Goal: Task Accomplishment & Management: Complete application form

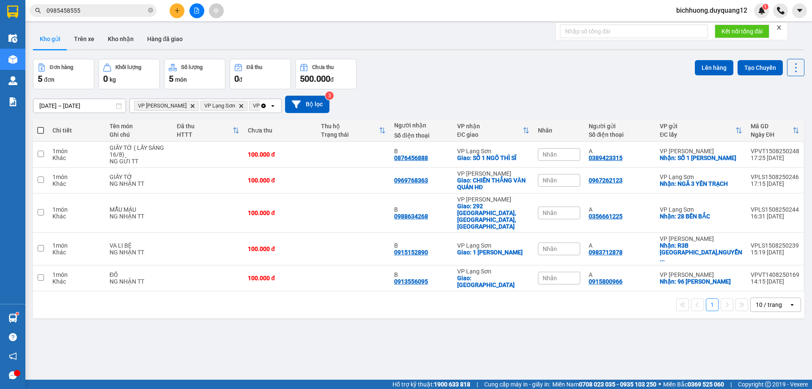
scroll to position [39, 0]
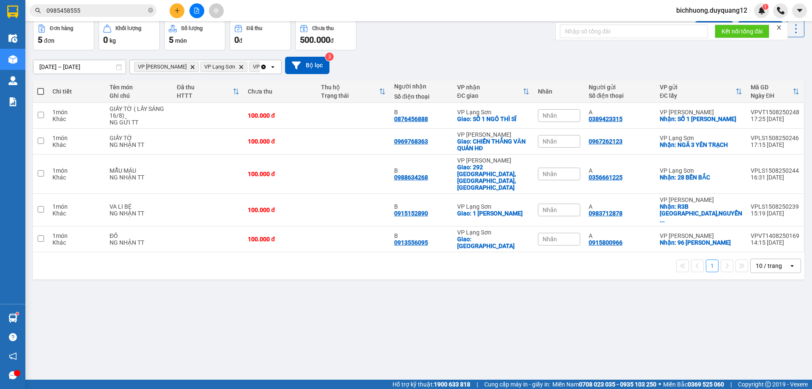
click at [111, 12] on input "0985458555" at bounding box center [97, 10] width 100 height 9
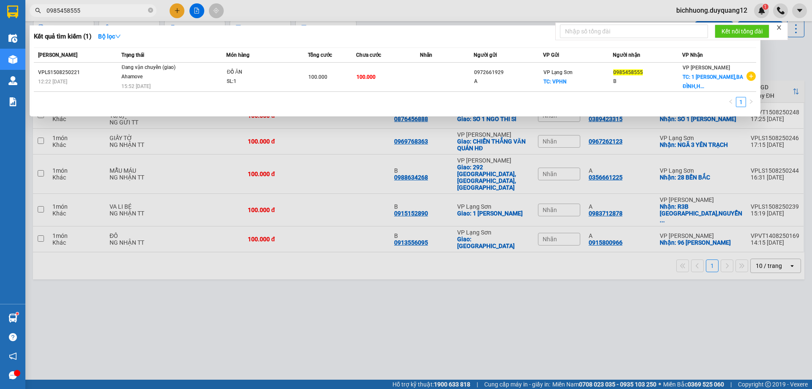
drag, startPoint x: 111, startPoint y: 12, endPoint x: 0, endPoint y: 2, distance: 111.7
click at [0, 3] on section "Kết quả tìm kiếm ( 1 ) Bộ lọc Mã ĐH Trạng thái Món hàng Tổng cước Chưa cước Nhã…" at bounding box center [406, 194] width 812 height 389
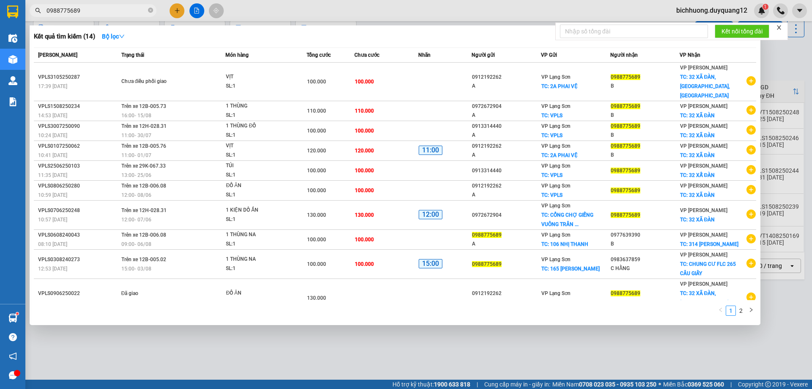
type input "0988775689"
click at [781, 30] on icon "close" at bounding box center [779, 28] width 6 height 6
drag, startPoint x: 786, startPoint y: 54, endPoint x: 760, endPoint y: 54, distance: 25.8
click at [786, 54] on div at bounding box center [406, 194] width 812 height 389
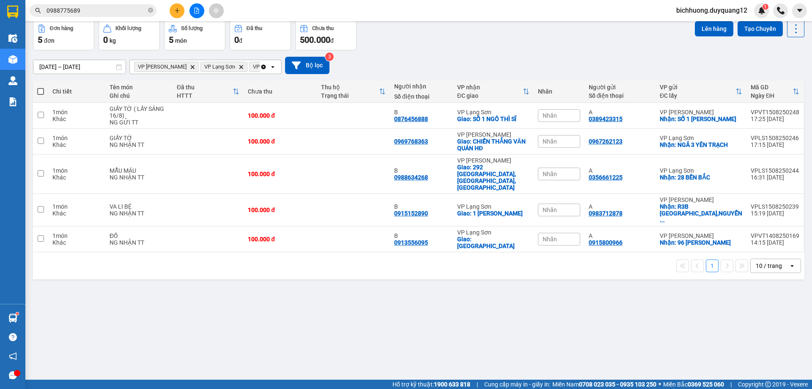
click at [497, 76] on div "[DATE] – [DATE] Press the down arrow key to interact with the calendar and sele…" at bounding box center [419, 65] width 772 height 30
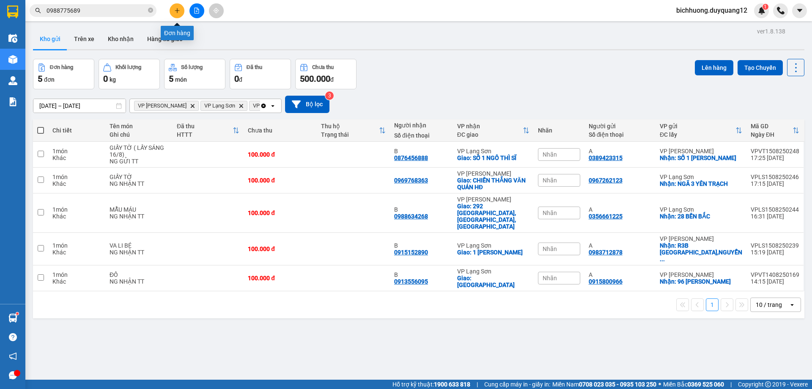
click at [180, 10] on icon "plus" at bounding box center [177, 11] width 6 height 6
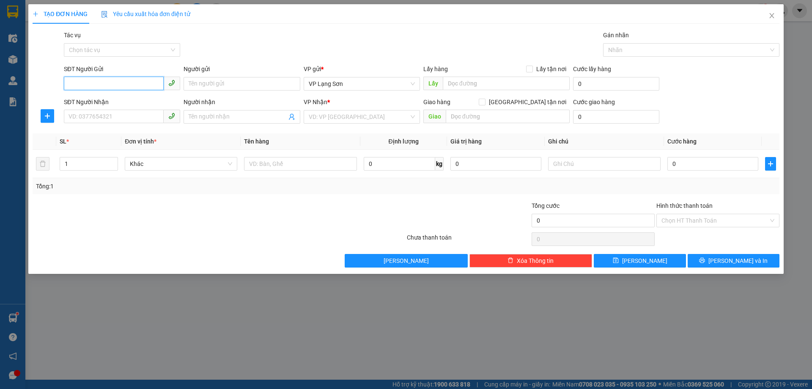
click at [123, 81] on input "SĐT Người Gửi" at bounding box center [114, 84] width 100 height 14
type input "0"
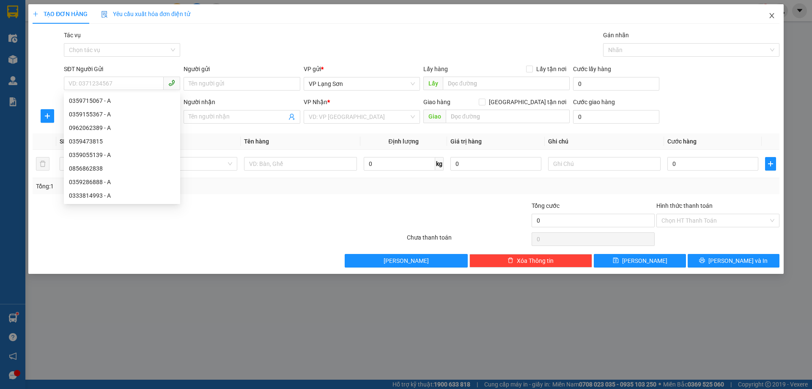
click at [776, 17] on span "Close" at bounding box center [772, 16] width 24 height 24
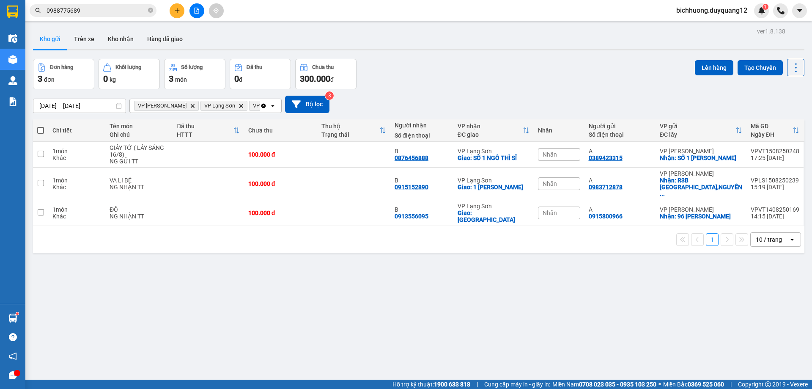
click at [176, 13] on icon "plus" at bounding box center [177, 11] width 6 height 6
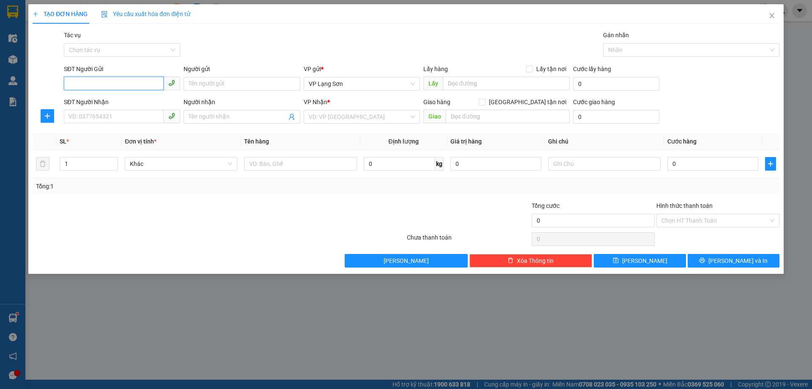
click at [94, 81] on input "SĐT Người Gửi" at bounding box center [114, 84] width 100 height 14
type input "0964269100"
click at [529, 69] on input "Lấy tận nơi" at bounding box center [529, 69] width 6 height 6
checkbox input "true"
click at [492, 80] on input "text" at bounding box center [506, 84] width 127 height 14
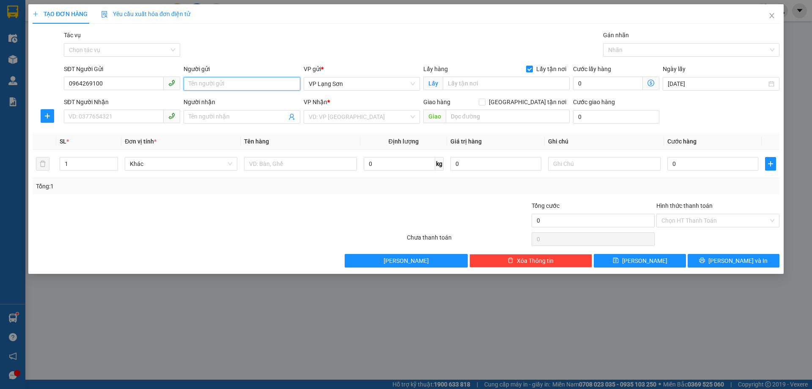
click at [218, 79] on input "Người gửi" at bounding box center [242, 84] width 116 height 14
click at [345, 85] on span "VP Lạng Sơn" at bounding box center [362, 83] width 106 height 13
type input "A"
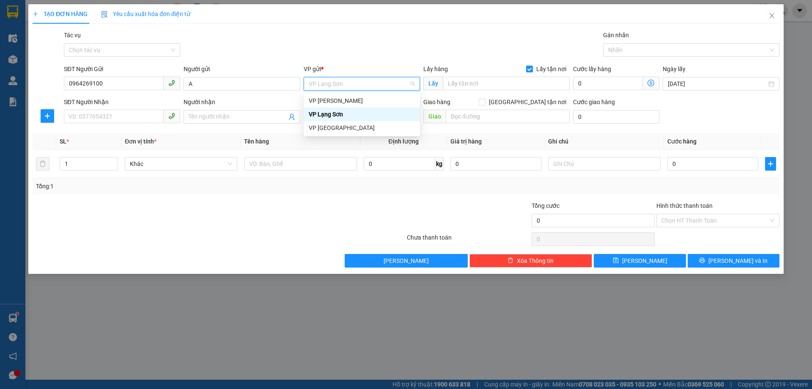
click at [353, 115] on div "VP Lạng Sơn" at bounding box center [362, 114] width 106 height 9
click at [358, 87] on span "VP Lạng Sơn" at bounding box center [362, 83] width 106 height 13
click at [348, 101] on div "VP [PERSON_NAME]" at bounding box center [362, 100] width 106 height 9
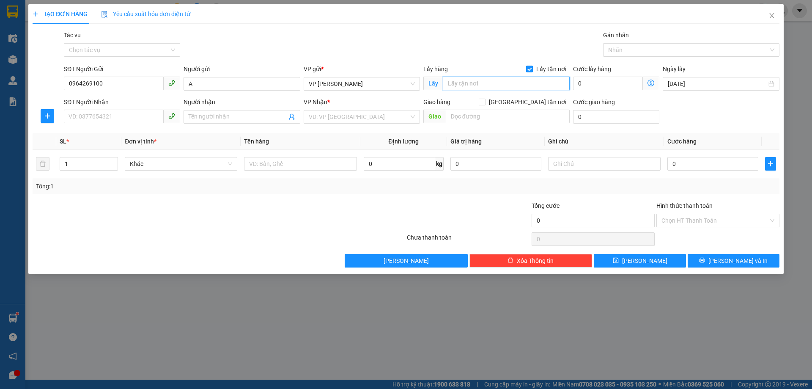
click at [495, 86] on input "text" at bounding box center [506, 84] width 127 height 14
click at [473, 85] on input "NGÕ 115 TRUNG KÍNH" at bounding box center [506, 84] width 127 height 14
click at [471, 84] on input "NGÕ 115 TRUNG KÍNH" at bounding box center [506, 84] width 127 height 14
type input "NGÕ 143 TRUNG KÍNH"
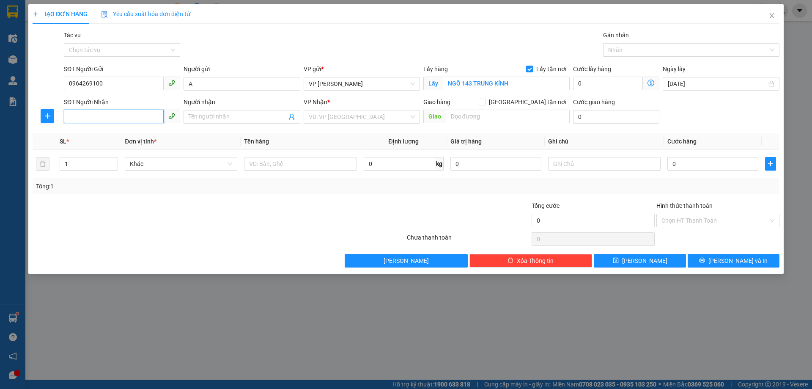
click at [107, 114] on input "SĐT Người Nhận" at bounding box center [114, 117] width 100 height 14
type input "0359162010"
click at [132, 131] on div "0359162010 - B" at bounding box center [122, 133] width 106 height 9
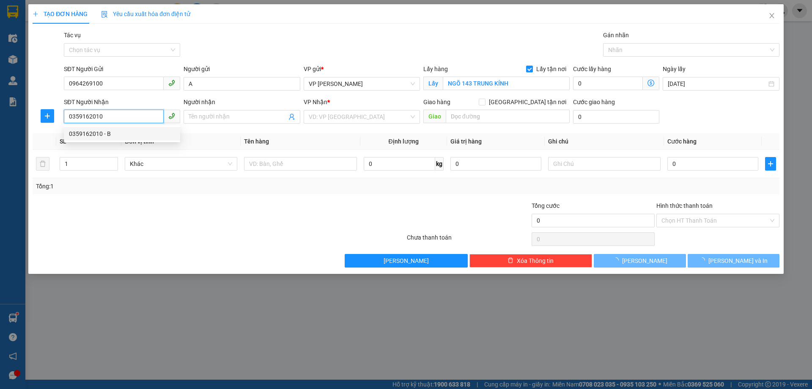
type input "B"
checkbox input "true"
type input "856 [PERSON_NAME]"
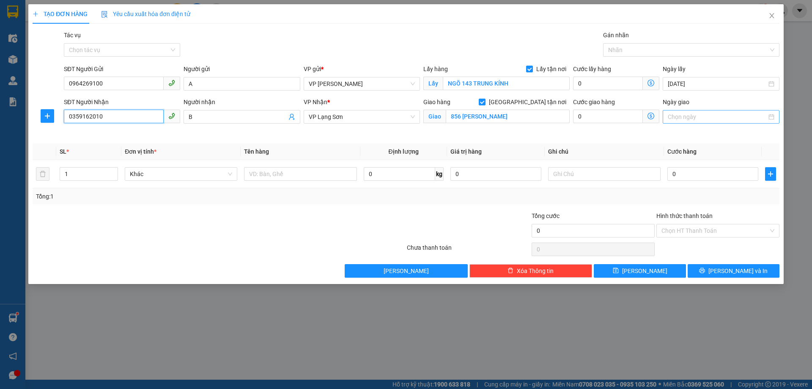
type input "0359162010"
click at [689, 118] on input "Ngày giao" at bounding box center [717, 116] width 99 height 9
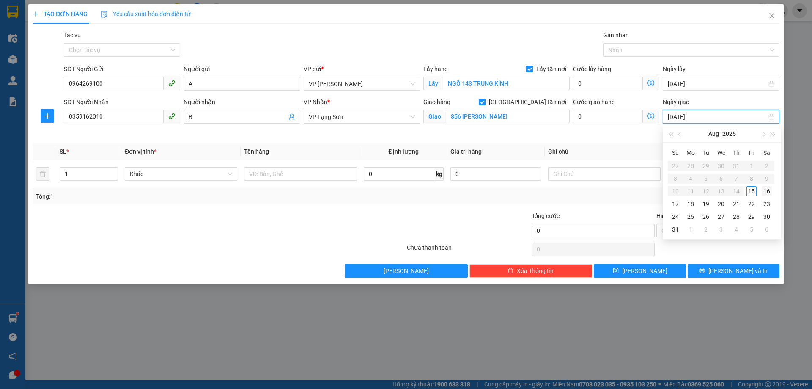
type input "[DATE]"
click at [764, 192] on div "16" at bounding box center [767, 191] width 10 height 10
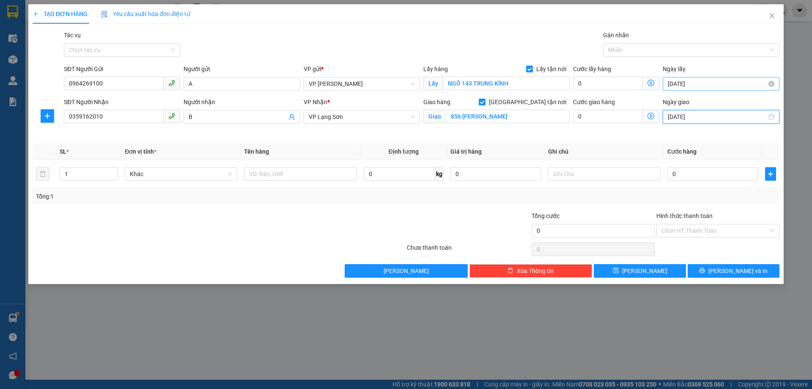
click at [678, 82] on input "[DATE]" at bounding box center [717, 83] width 99 height 9
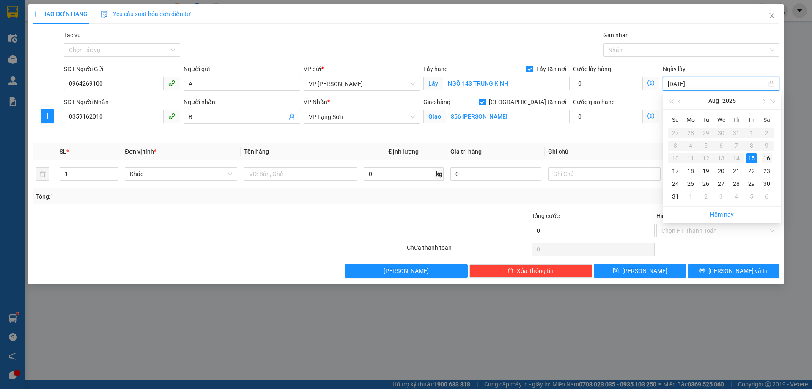
type input "[DATE]"
click at [769, 159] on div "16" at bounding box center [767, 158] width 10 height 10
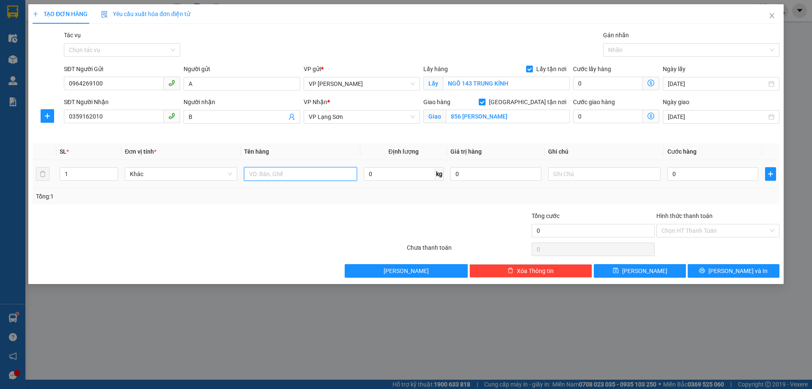
click at [295, 168] on input "text" at bounding box center [300, 174] width 113 height 14
type input "H"
type input "THUỐC"
click at [593, 177] on input "text" at bounding box center [604, 174] width 113 height 14
click at [689, 174] on input "0" at bounding box center [712, 174] width 91 height 14
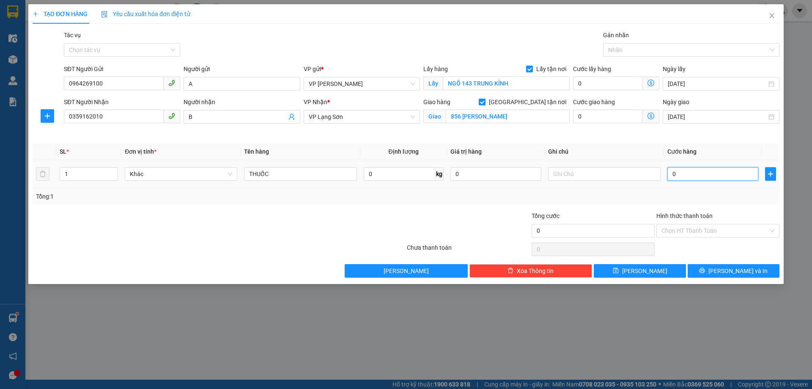
type input "1"
type input "10"
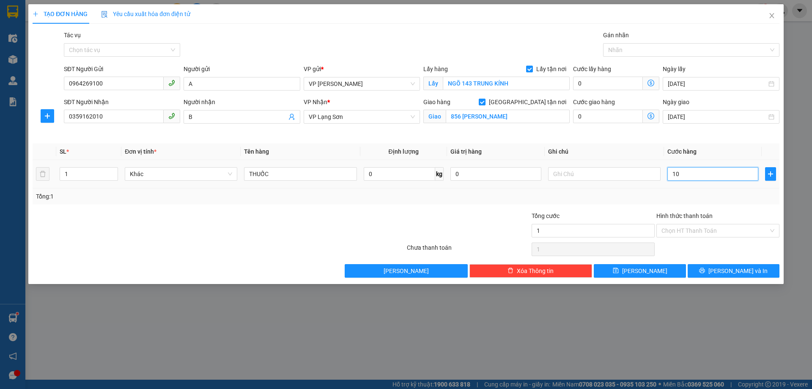
type input "10"
type input "100"
type input "1.000"
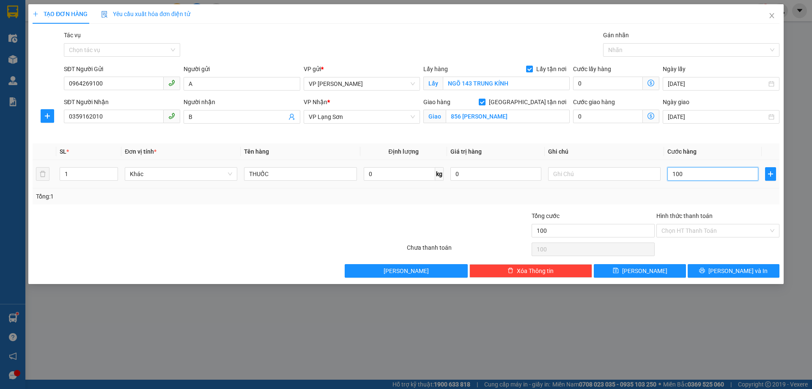
type input "1.000"
click at [707, 173] on input "1.000" at bounding box center [712, 174] width 91 height 14
type input "10.000"
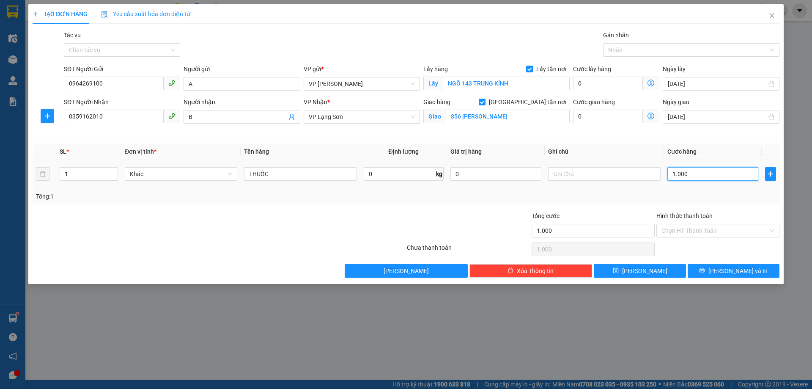
type input "10.000"
type input "100.000"
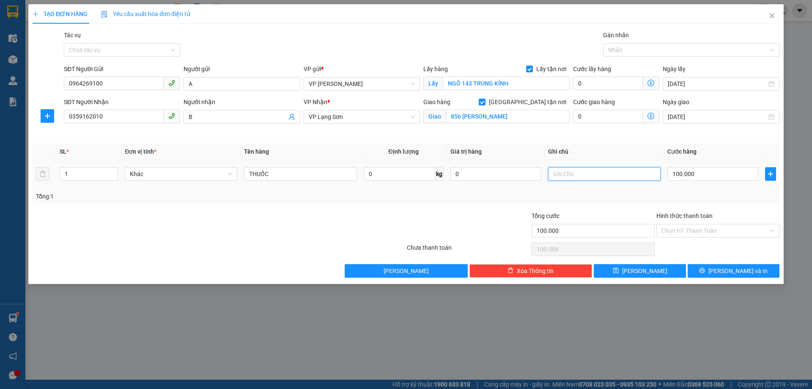
click at [550, 171] on input "text" at bounding box center [604, 174] width 113 height 14
drag, startPoint x: 330, startPoint y: 182, endPoint x: 325, endPoint y: 171, distance: 12.5
click at [330, 183] on td "THUỐC" at bounding box center [300, 174] width 119 height 28
click at [325, 171] on input "THUỐC" at bounding box center [300, 174] width 113 height 14
type input "THUỐC (LẤY NGÀY 16/8)"
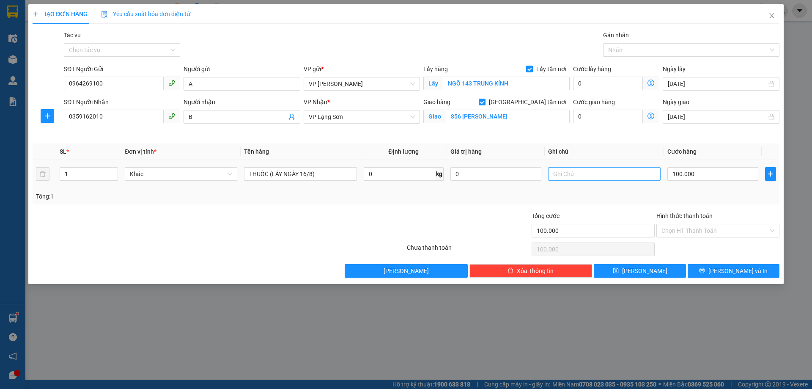
drag, startPoint x: 561, startPoint y: 165, endPoint x: 566, endPoint y: 174, distance: 10.6
click at [566, 173] on td at bounding box center [604, 174] width 119 height 28
click at [566, 174] on input "text" at bounding box center [604, 174] width 113 height 14
type input "NG NHẬN TT"
click at [271, 175] on input "THUỐC (LẤY NGÀY 16/8)" at bounding box center [300, 174] width 113 height 14
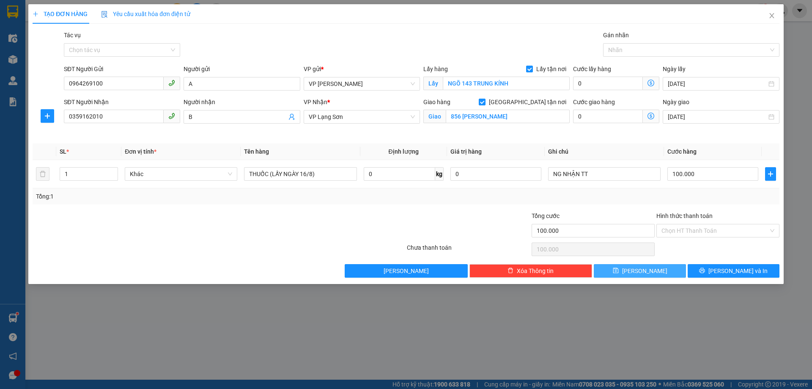
click at [649, 271] on span "[PERSON_NAME]" at bounding box center [644, 270] width 45 height 9
checkbox input "false"
type input "0"
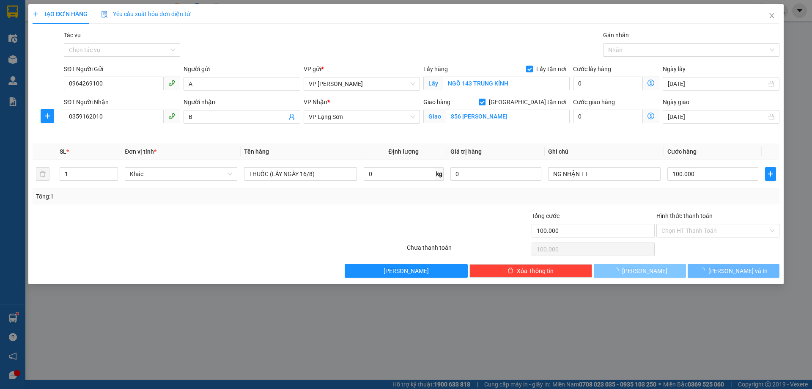
type input "0"
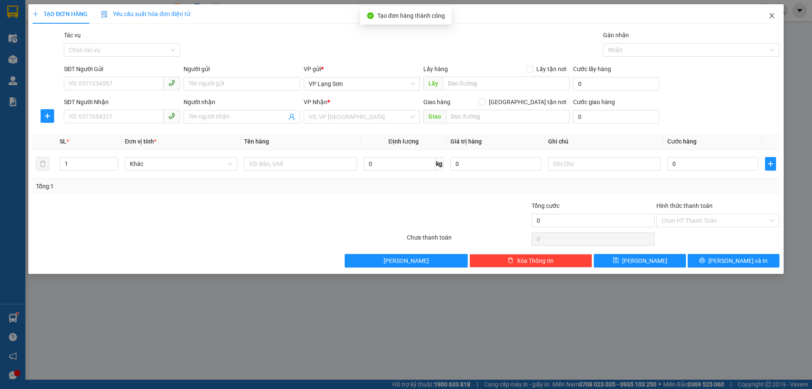
click at [772, 17] on icon "close" at bounding box center [772, 15] width 7 height 7
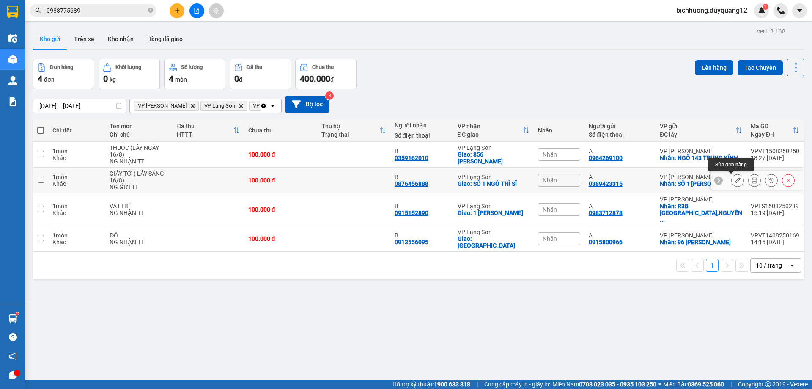
click at [735, 179] on icon at bounding box center [738, 180] width 6 height 6
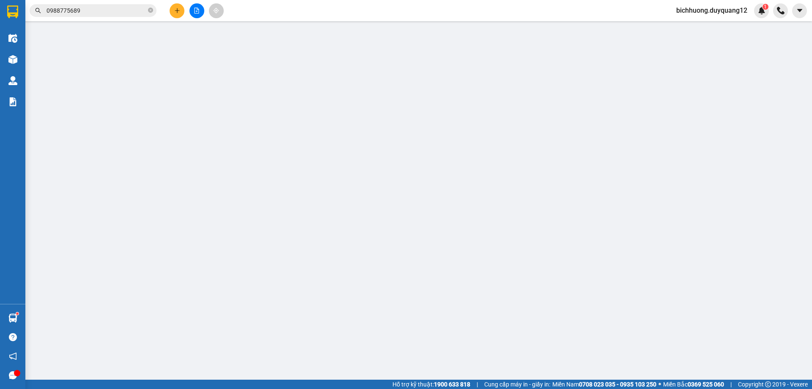
type input "0389423315"
type input "A"
checkbox input "true"
type input "SỐ 1 [PERSON_NAME]"
type input "0876456888"
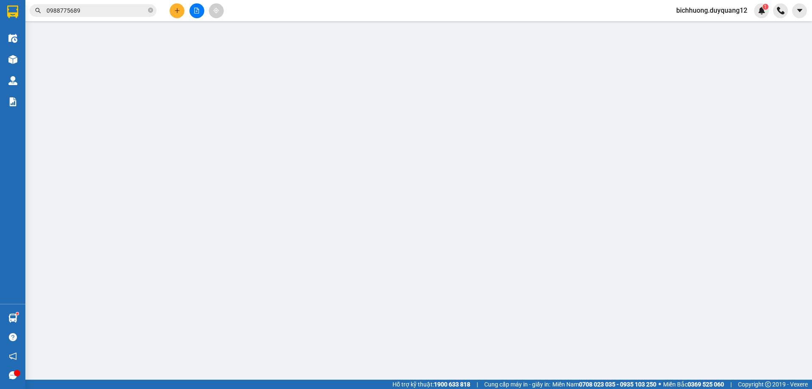
type input "B"
checkbox input "true"
type input "SỐ 1 [PERSON_NAME]"
type input "100.000"
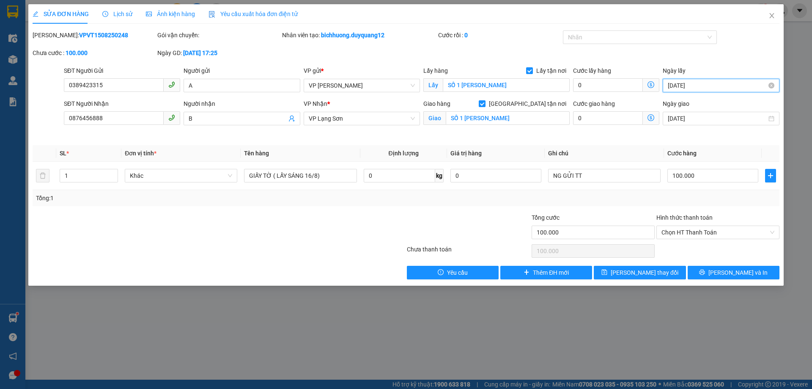
click at [706, 85] on input "[DATE]" at bounding box center [717, 85] width 99 height 9
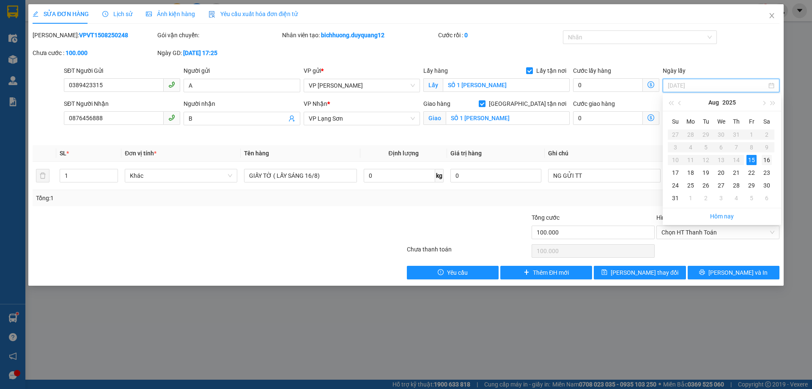
type input "[DATE]"
click at [764, 157] on div "16" at bounding box center [767, 160] width 10 height 10
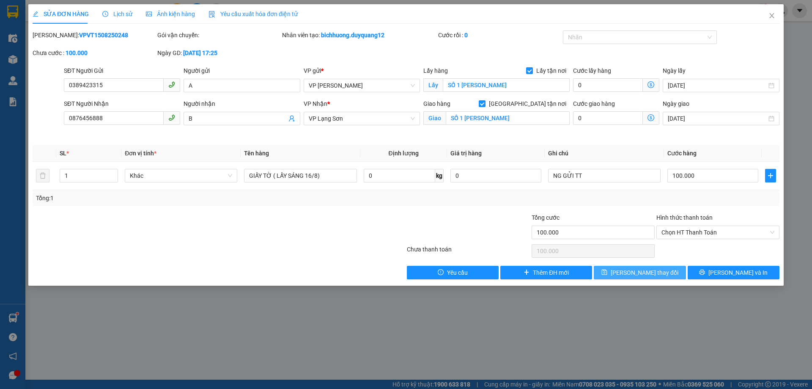
click at [662, 270] on button "[PERSON_NAME] thay đổi" at bounding box center [640, 273] width 92 height 14
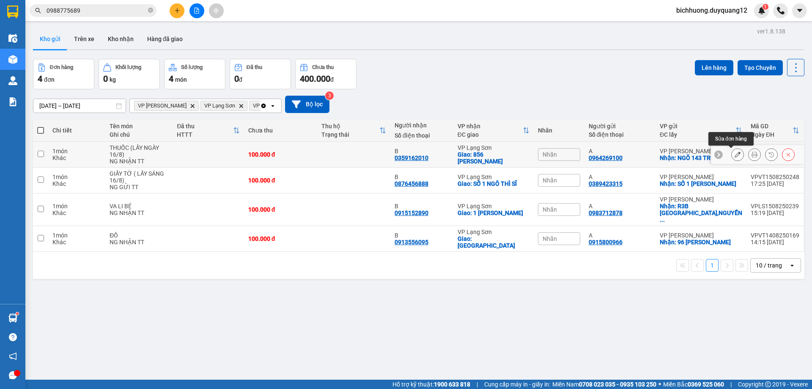
click at [735, 156] on button at bounding box center [738, 154] width 12 height 15
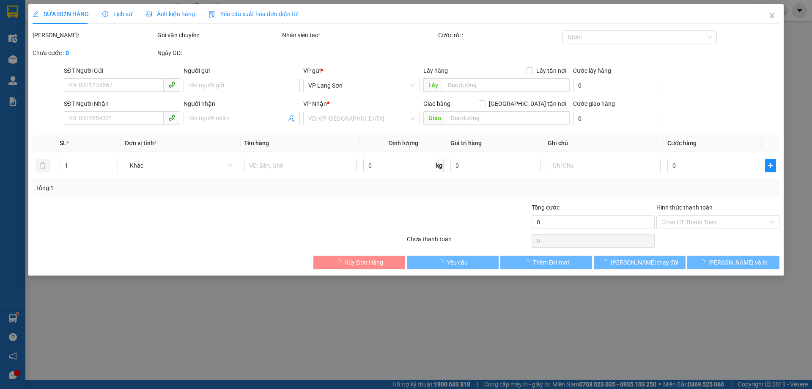
type input "0964269100"
type input "A"
checkbox input "true"
type input "NGÕ 143 TRUNG KÍNH"
type input "0359162010"
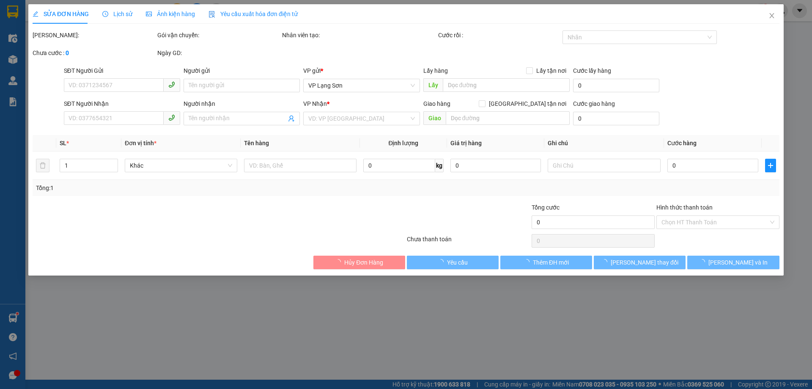
type input "B"
checkbox input "true"
type input "856 [PERSON_NAME]"
type input "100.000"
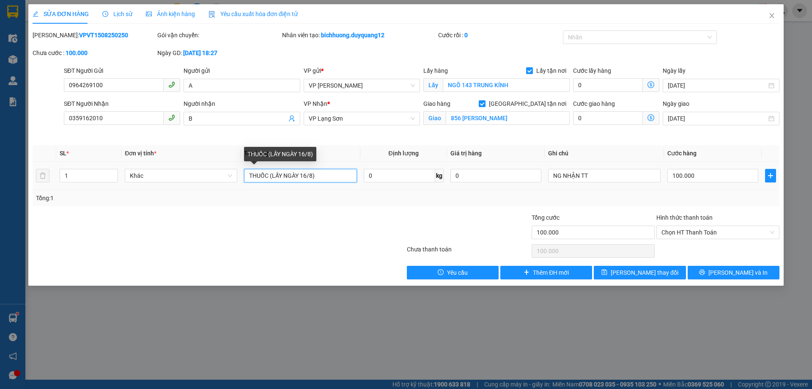
click at [312, 175] on input "THUỐC (LẤY NGÀY 16/8)" at bounding box center [300, 176] width 113 height 14
type input "THUỐC (LẤY NGÀY 16/8 SAU 8H30)"
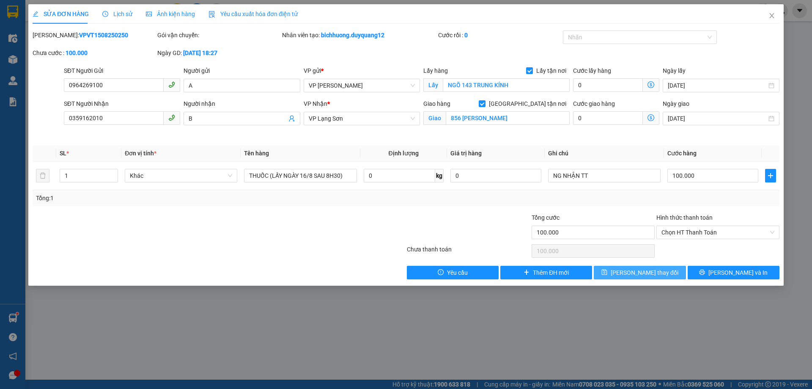
click at [672, 272] on button "[PERSON_NAME] thay đổi" at bounding box center [640, 273] width 92 height 14
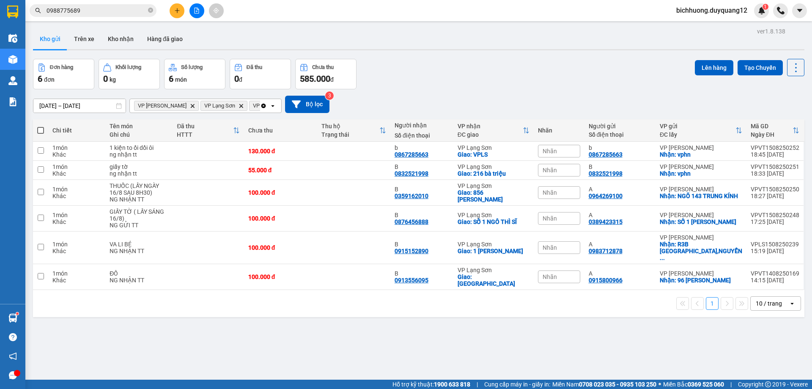
click at [528, 73] on div "Đơn hàng 6 đơn Khối lượng 0 kg Số lượng 6 món Đã thu 0 đ Chưa thu 585.000 đ Lên…" at bounding box center [419, 74] width 772 height 30
